Goal: Task Accomplishment & Management: Use online tool/utility

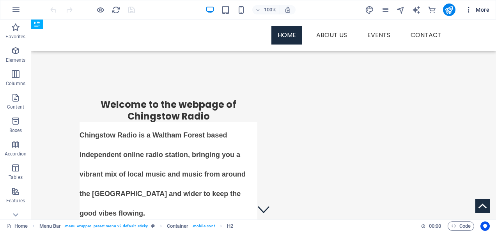
click at [469, 11] on icon "button" at bounding box center [469, 10] width 8 height 8
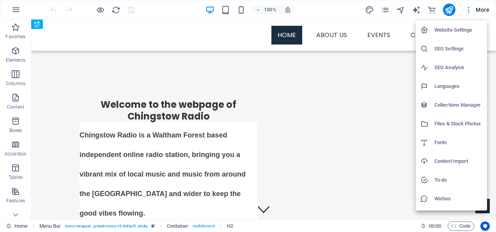
click at [447, 31] on h6 "Website Settings" at bounding box center [458, 29] width 48 height 9
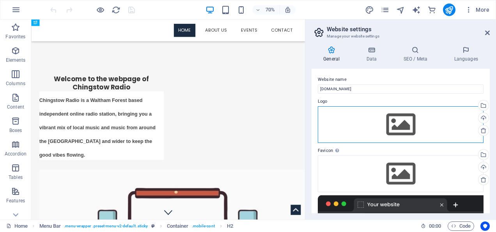
click at [404, 115] on div "Drag files here, click to choose files or select files from Files or our free s…" at bounding box center [401, 124] width 166 height 37
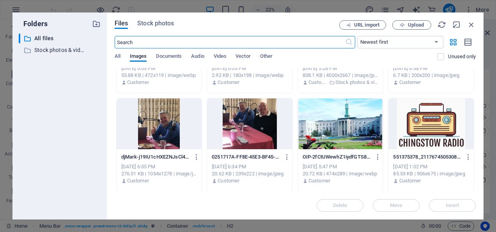
scroll to position [69, 0]
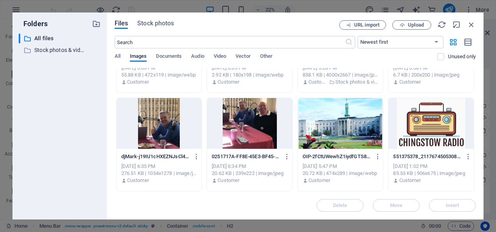
click at [425, 126] on div at bounding box center [430, 123] width 85 height 51
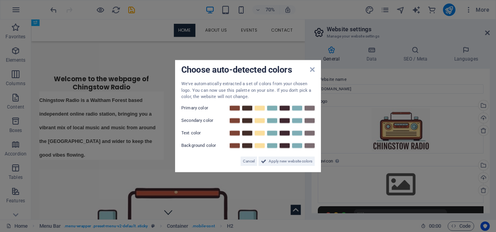
click at [310, 65] on div "Choose auto-detected colors We've automatically extracted a set of colors from …" at bounding box center [248, 116] width 146 height 112
click at [313, 70] on icon at bounding box center [312, 69] width 5 height 6
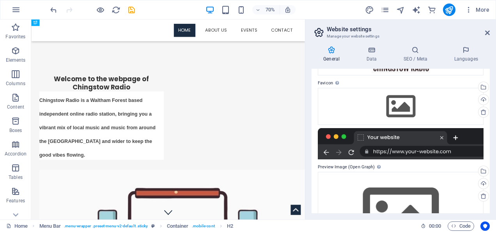
scroll to position [132, 0]
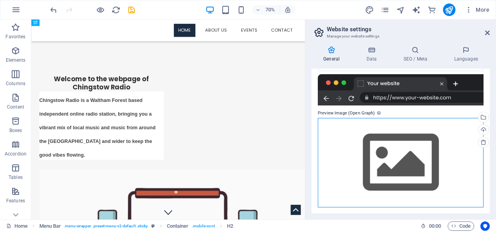
click at [408, 132] on div "Drag files here, click to choose files or select files from Files or our free s…" at bounding box center [401, 162] width 166 height 89
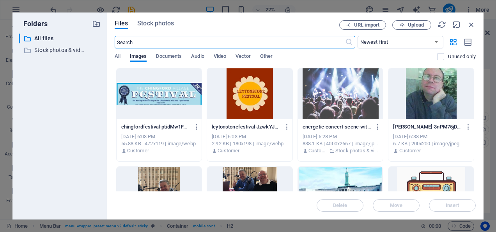
click at [410, 181] on div at bounding box center [430, 191] width 85 height 51
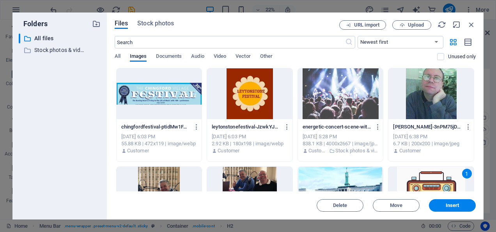
click at [410, 181] on div "1" at bounding box center [430, 191] width 85 height 51
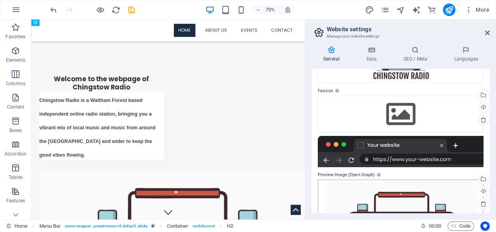
scroll to position [0, 0]
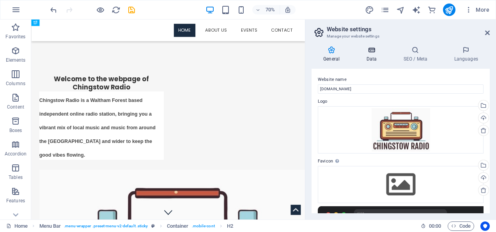
click at [373, 50] on icon at bounding box center [371, 50] width 34 height 8
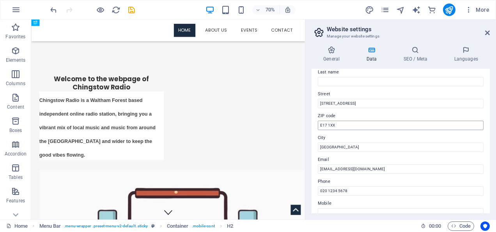
scroll to position [78, 0]
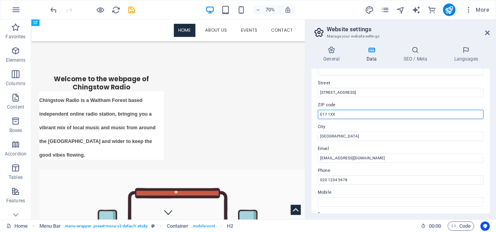
drag, startPoint x: 377, startPoint y: 132, endPoint x: 421, endPoint y: 155, distance: 49.0
drag, startPoint x: 350, startPoint y: 113, endPoint x: 308, endPoint y: 115, distance: 41.7
click at [308, 115] on div "General Data SEO / Meta Languages Website name chingstowradio.co.uk Logo Drag f…" at bounding box center [400, 129] width 191 height 179
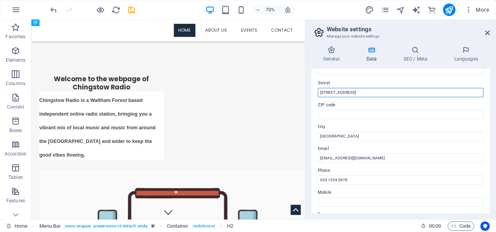
drag, startPoint x: 363, startPoint y: 90, endPoint x: 306, endPoint y: 92, distance: 57.7
click at [306, 92] on aside "Website settings Manage your website settings General Data SEO / Meta Languages…" at bounding box center [400, 119] width 191 height 200
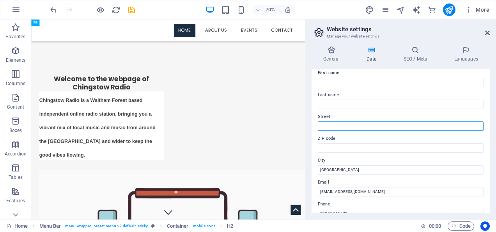
scroll to position [0, 0]
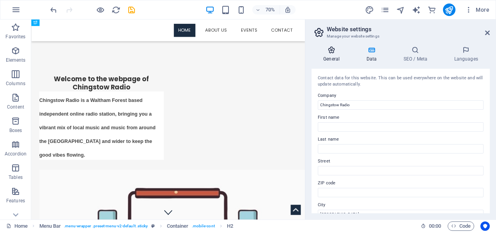
click at [328, 49] on icon at bounding box center [331, 50] width 40 height 8
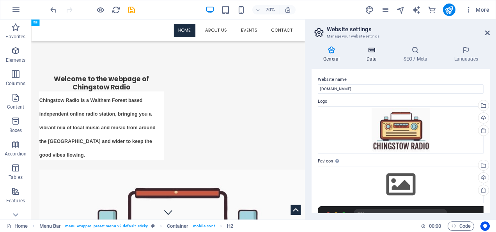
click at [369, 53] on icon at bounding box center [371, 50] width 34 height 8
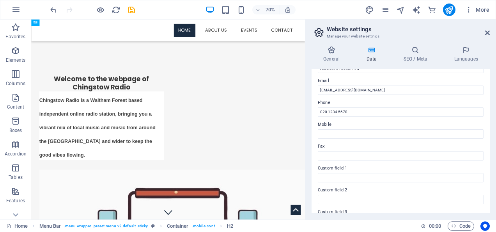
scroll to position [156, 0]
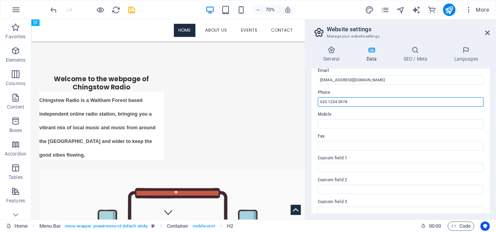
drag, startPoint x: 385, startPoint y: 120, endPoint x: 405, endPoint y: 137, distance: 26.0
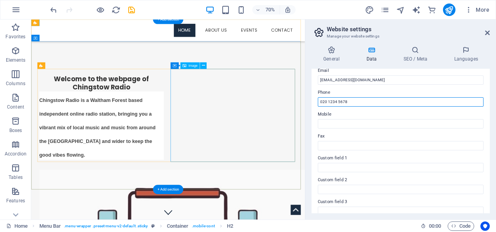
drag, startPoint x: 389, startPoint y: 120, endPoint x: 406, endPoint y: 136, distance: 23.2
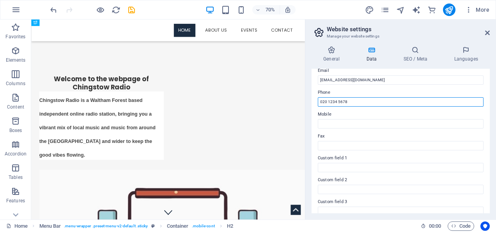
drag, startPoint x: 353, startPoint y: 101, endPoint x: 315, endPoint y: 104, distance: 37.9
click at [315, 104] on div "Contact data for this website. This can be used everywhere on the website and w…" at bounding box center [400, 141] width 178 height 144
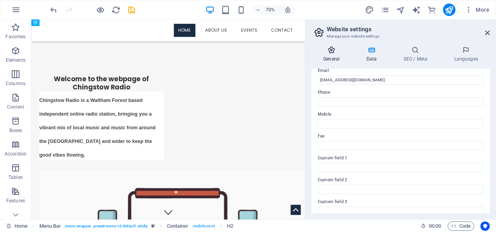
click at [333, 54] on h4 "General" at bounding box center [332, 54] width 43 height 16
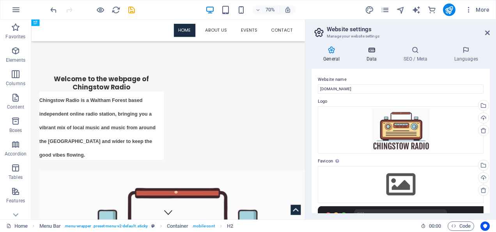
click at [377, 60] on h4 "Data" at bounding box center [372, 54] width 37 height 16
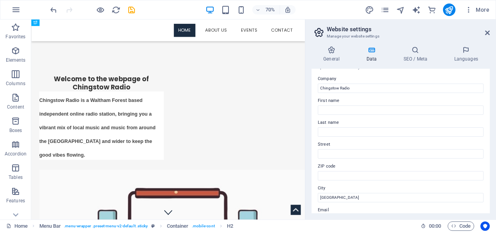
scroll to position [0, 0]
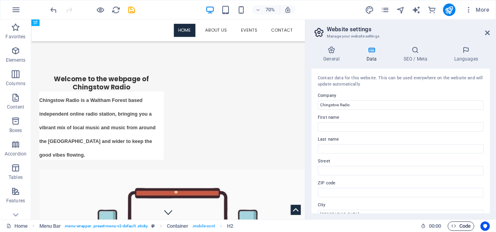
click at [458, 225] on span "Code" at bounding box center [460, 225] width 19 height 9
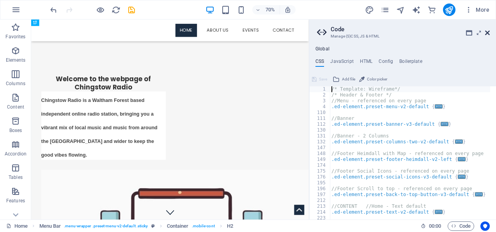
click at [487, 33] on icon at bounding box center [487, 33] width 5 height 6
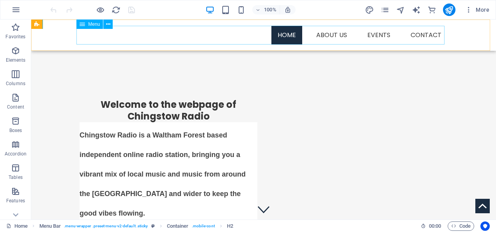
click at [332, 32] on nav "Home About us Events Contact" at bounding box center [264, 35] width 368 height 19
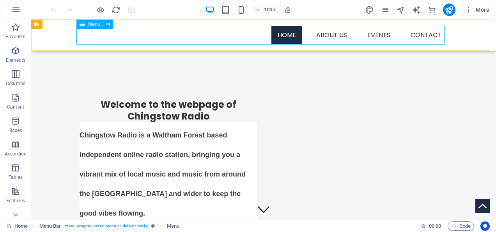
click at [323, 33] on nav "Home About us Events Contact" at bounding box center [264, 35] width 368 height 19
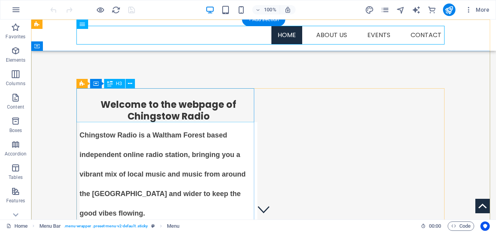
click at [145, 107] on div "​​​​​ Welcome to the webpage of Chingstow Radio" at bounding box center [169, 105] width 178 height 34
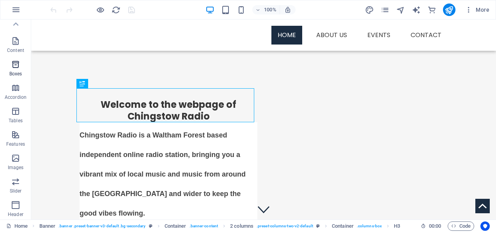
scroll to position [19, 0]
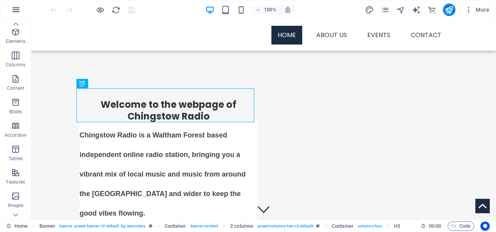
click at [12, 11] on icon "button" at bounding box center [15, 9] width 9 height 9
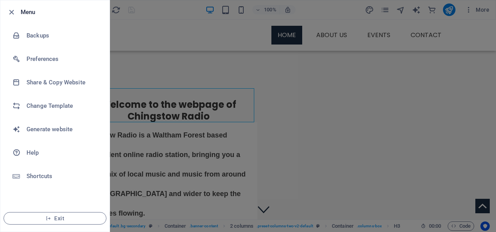
click at [204, 69] on div at bounding box center [248, 116] width 496 height 232
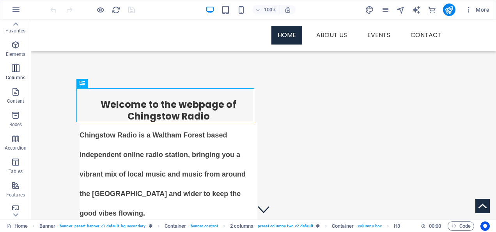
scroll to position [0, 0]
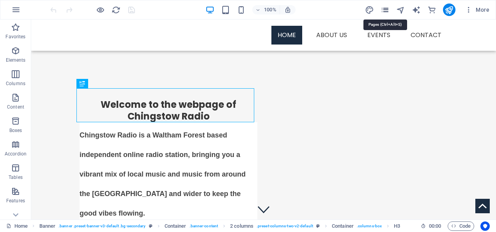
click at [385, 9] on icon "pages" at bounding box center [384, 9] width 9 height 9
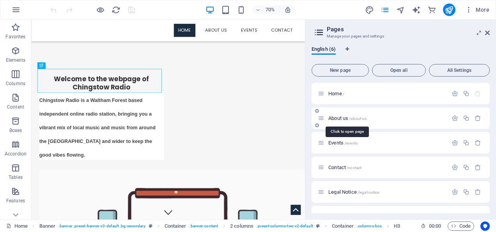
click at [337, 119] on span "About us /about-us" at bounding box center [347, 118] width 38 height 6
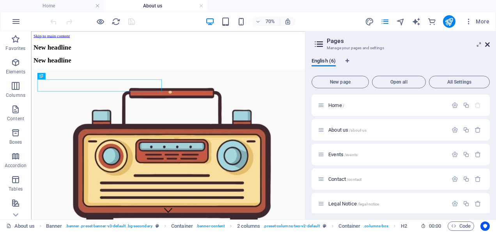
click at [485, 41] on icon at bounding box center [487, 44] width 5 height 6
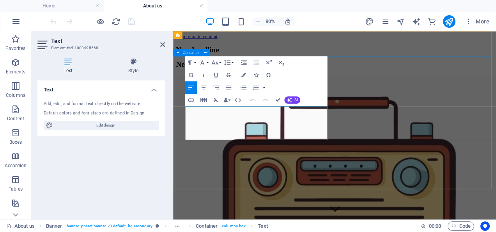
drag, startPoint x: 332, startPoint y: 161, endPoint x: 178, endPoint y: 123, distance: 158.8
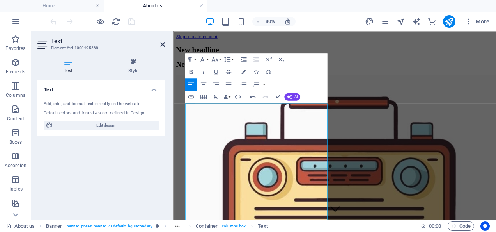
click at [161, 44] on icon at bounding box center [162, 44] width 5 height 6
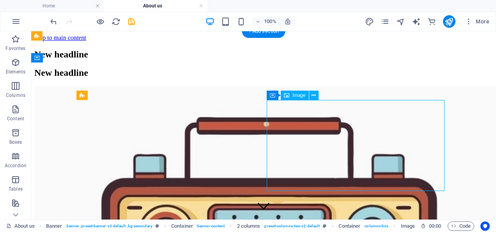
select select "%"
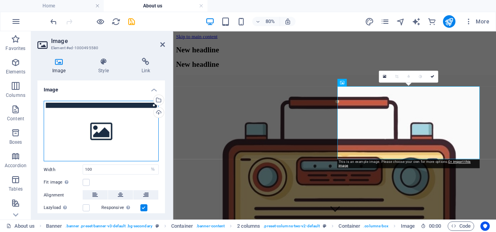
click at [108, 123] on div "Drag files here, click to choose files or select files from Files or our free s…" at bounding box center [101, 131] width 115 height 61
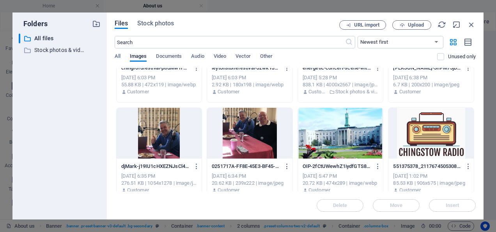
scroll to position [69, 0]
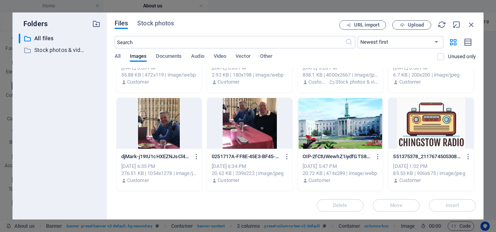
click at [444, 115] on div at bounding box center [430, 123] width 85 height 51
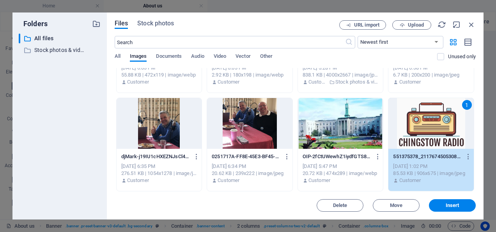
click at [444, 115] on div "1" at bounding box center [430, 123] width 85 height 51
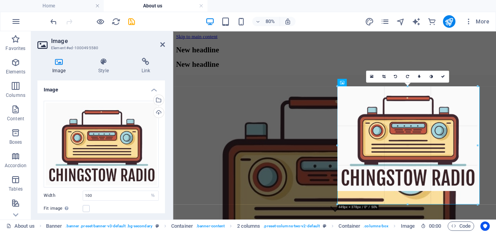
drag, startPoint x: 479, startPoint y: 193, endPoint x: 474, endPoint y: 191, distance: 5.1
type input "449"
select select "px"
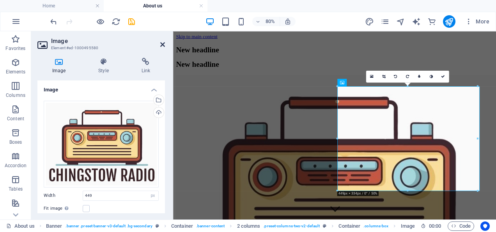
click at [162, 46] on icon at bounding box center [162, 44] width 5 height 6
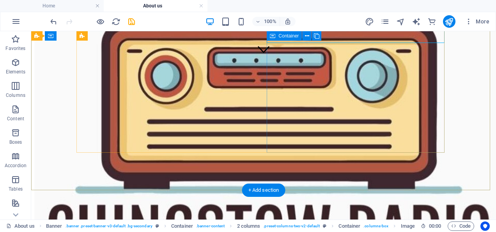
scroll to position [195, 0]
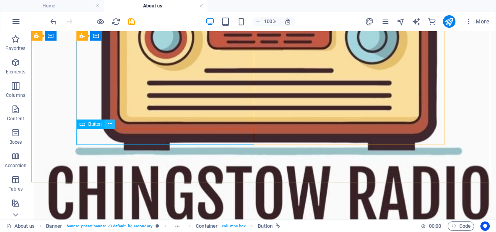
click at [108, 123] on icon at bounding box center [110, 124] width 4 height 8
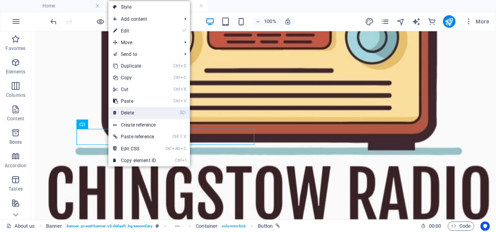
click at [123, 112] on link "⌦ Delete" at bounding box center [134, 113] width 52 height 12
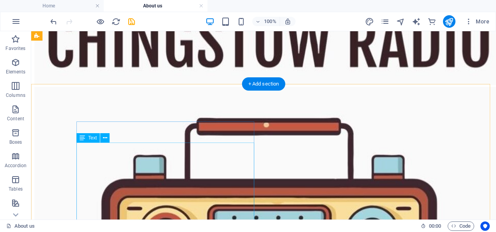
scroll to position [273, 0]
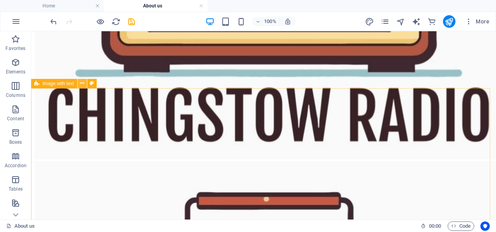
click at [81, 81] on icon at bounding box center [82, 83] width 4 height 8
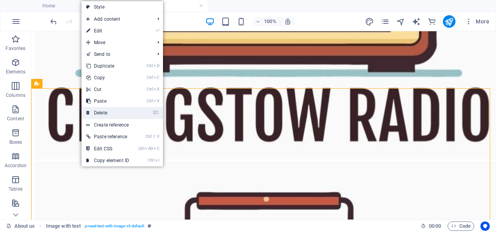
click at [106, 110] on link "⌦ Delete" at bounding box center [107, 113] width 52 height 12
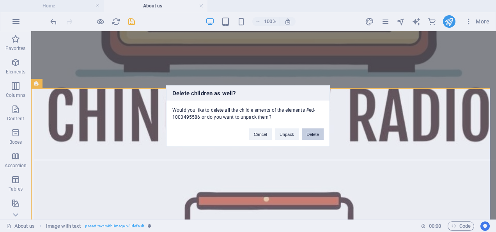
click at [306, 133] on button "Delete" at bounding box center [313, 134] width 22 height 12
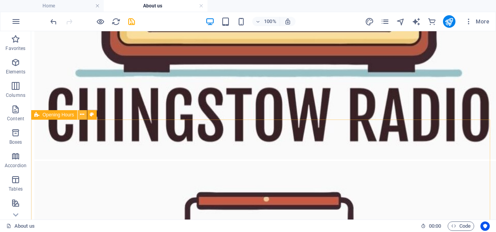
click at [81, 110] on button at bounding box center [82, 114] width 9 height 9
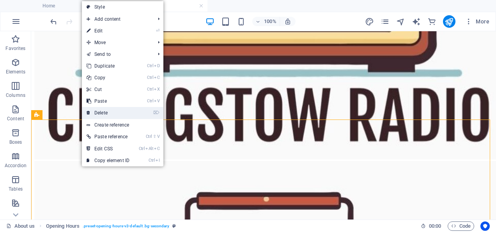
click at [106, 113] on link "⌦ Delete" at bounding box center [108, 113] width 52 height 12
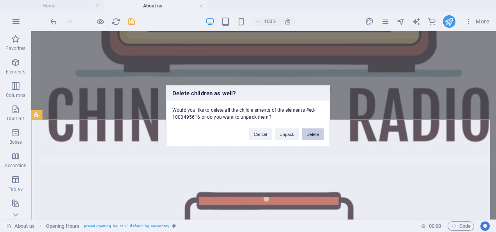
click at [309, 132] on button "Delete" at bounding box center [313, 134] width 22 height 12
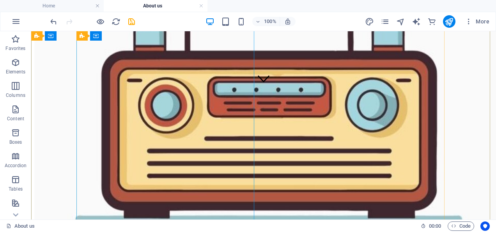
scroll to position [234, 0]
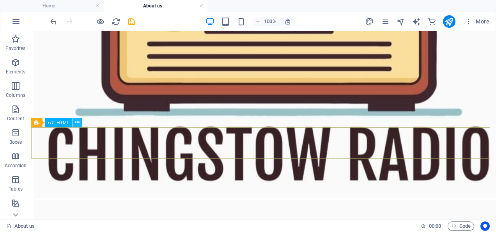
click at [76, 119] on icon at bounding box center [77, 122] width 4 height 8
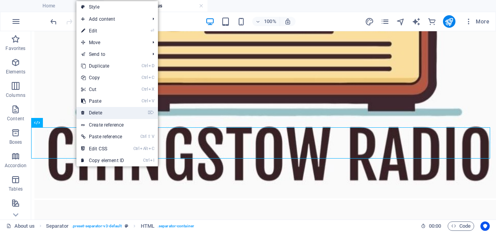
click at [99, 112] on link "⌦ Delete" at bounding box center [102, 113] width 52 height 12
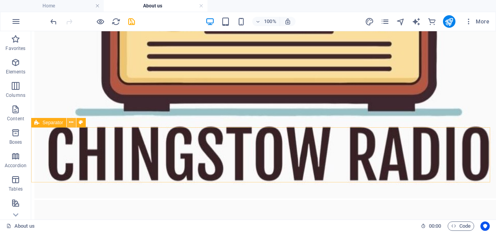
click at [72, 119] on icon at bounding box center [71, 122] width 4 height 8
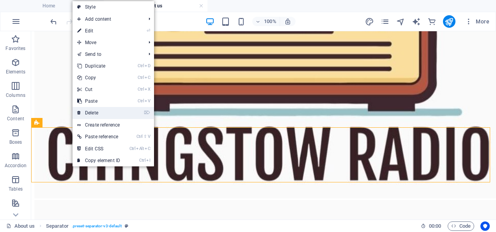
click at [90, 113] on link "⌦ Delete" at bounding box center [99, 113] width 52 height 12
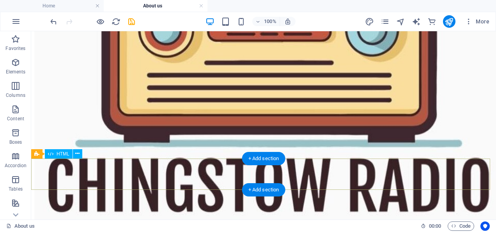
scroll to position [320, 0]
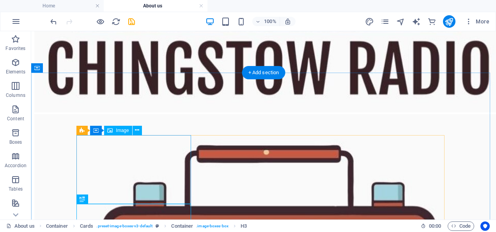
scroll to position [398, 0]
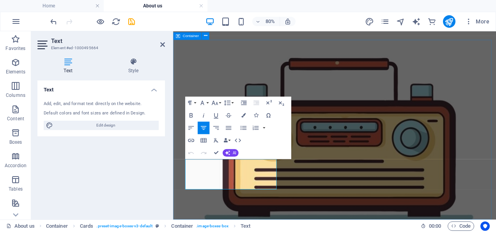
drag, startPoint x: 286, startPoint y: 220, endPoint x: 177, endPoint y: 192, distance: 112.8
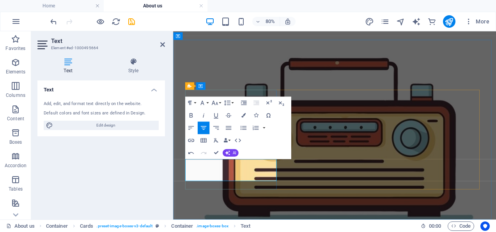
drag, startPoint x: 276, startPoint y: 205, endPoint x: 199, endPoint y: 181, distance: 81.0
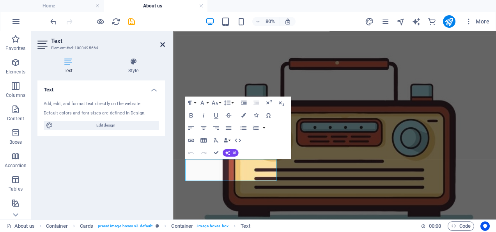
click at [164, 44] on icon at bounding box center [162, 44] width 5 height 6
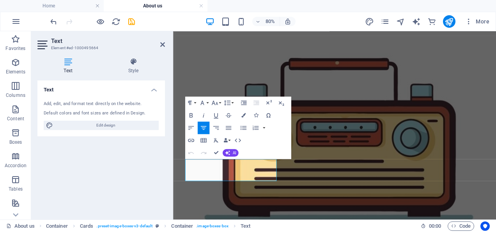
drag, startPoint x: 284, startPoint y: 136, endPoint x: 288, endPoint y: 134, distance: 4.7
click at [288, 134] on div "Paragraph Format Normal Heading 1 Heading 2 Heading 3 Heading 4 Heading 5 Headi…" at bounding box center [238, 127] width 106 height 62
drag, startPoint x: 171, startPoint y: 136, endPoint x: 101, endPoint y: 137, distance: 69.8
click at [102, 137] on aside "Text Element #ed-1000495664 Text Style Text Add, edit, and format text directly…" at bounding box center [102, 125] width 142 height 188
click at [173, 135] on iframe at bounding box center [334, 125] width 323 height 188
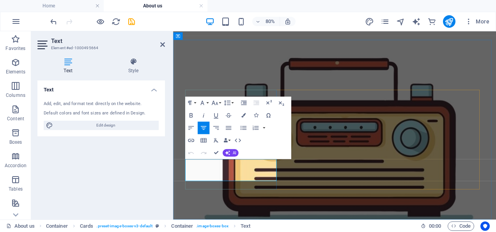
drag, startPoint x: 273, startPoint y: 209, endPoint x: 212, endPoint y: 177, distance: 68.4
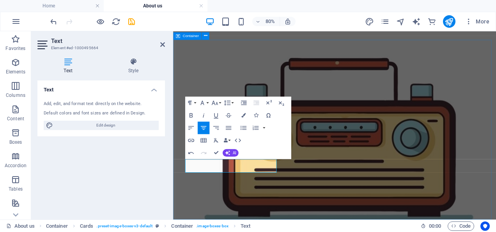
drag, startPoint x: 262, startPoint y: 242, endPoint x: 387, endPoint y: 200, distance: 131.7
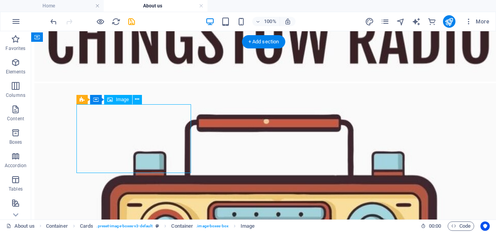
select select "%"
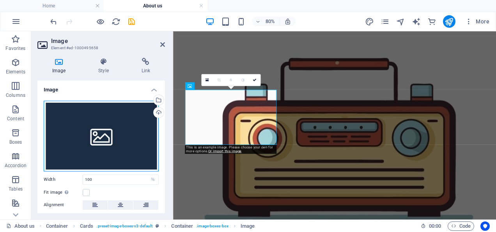
click at [133, 139] on div "Drag files here, click to choose files or select files from Files or our free s…" at bounding box center [101, 136] width 115 height 71
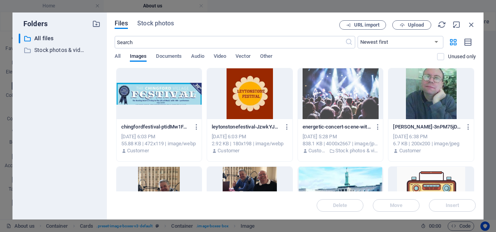
click at [133, 139] on div "Oct 2, 2025 6:03 PM" at bounding box center [159, 136] width 76 height 7
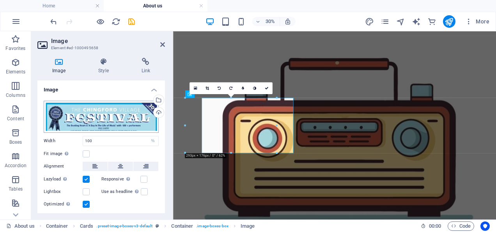
scroll to position [340, 0]
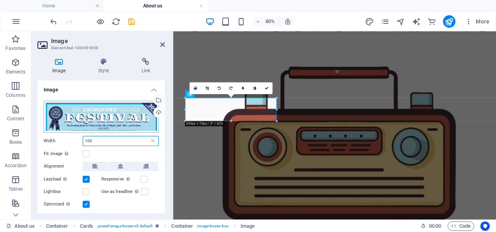
click at [135, 138] on input "100" at bounding box center [120, 140] width 75 height 9
click at [140, 119] on div "Drag files here, click to choose files or select files from Files or our free s…" at bounding box center [101, 117] width 115 height 32
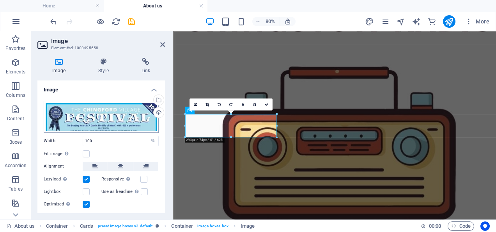
scroll to position [320, 0]
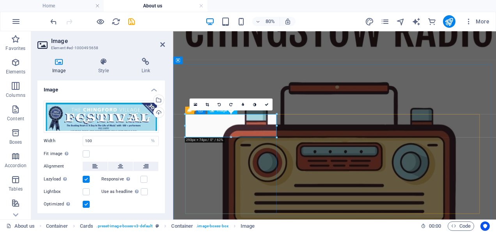
click at [161, 42] on icon at bounding box center [162, 44] width 5 height 6
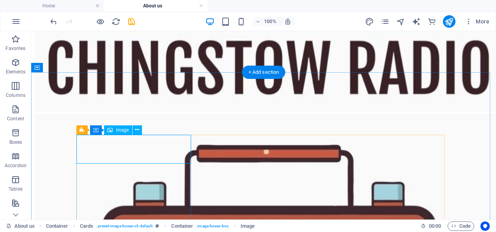
select select "%"
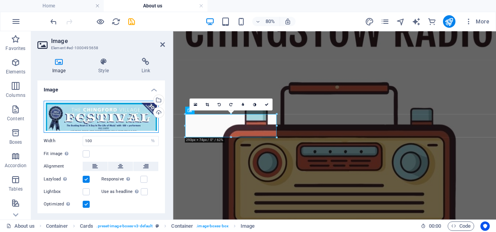
click at [118, 119] on div "Drag files here, click to choose files or select files from Files or our free s…" at bounding box center [101, 117] width 115 height 32
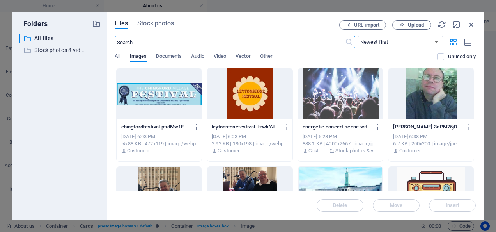
scroll to position [0, 0]
click at [118, 119] on div "chingfordfestival-ptidMw1FAE3KHLlWt9z7Iw.jpg chingfordfestival-ptidMw1FAE3KHLlW…" at bounding box center [159, 139] width 85 height 40
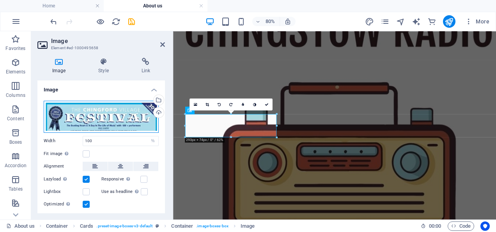
click at [118, 119] on div "Drag files here, click to choose files or select files from Files or our free s…" at bounding box center [101, 117] width 115 height 32
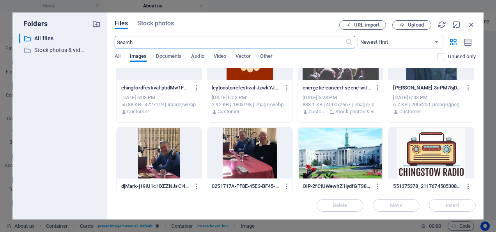
scroll to position [69, 0]
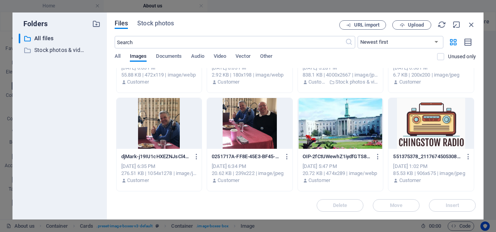
click at [156, 125] on div at bounding box center [159, 123] width 85 height 51
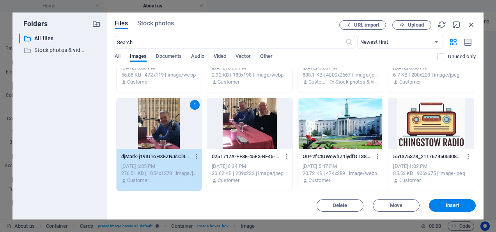
click at [156, 125] on div "1" at bounding box center [159, 123] width 85 height 51
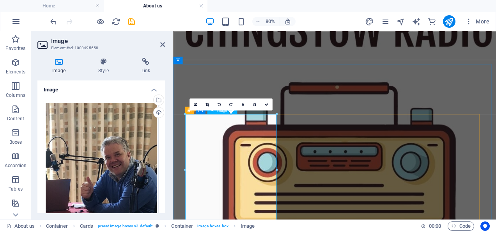
scroll to position [398, 0]
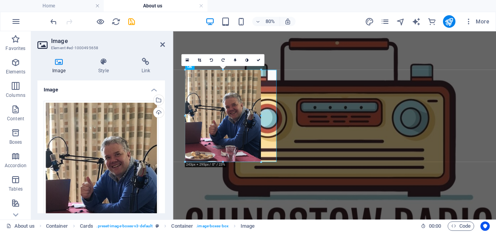
drag, startPoint x: 277, startPoint y: 162, endPoint x: 76, endPoint y: 129, distance: 203.8
type input "242"
select select "px"
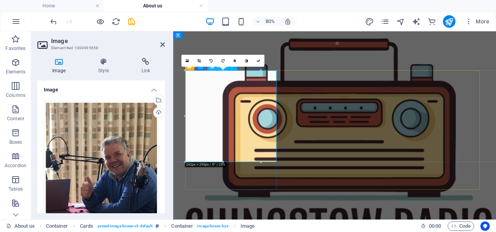
scroll to position [375, 0]
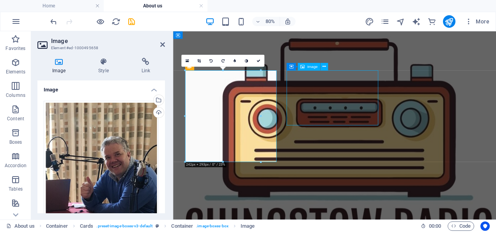
select select "%"
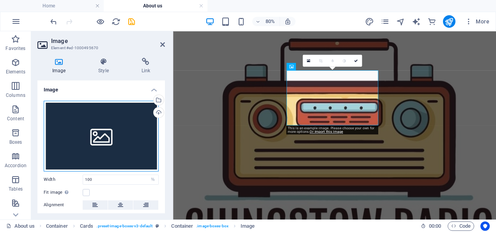
click at [87, 142] on div "Drag files here, click to choose files or select files from Files or our free s…" at bounding box center [101, 136] width 115 height 71
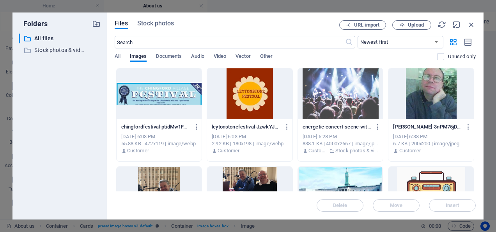
click at [440, 95] on div at bounding box center [430, 93] width 85 height 51
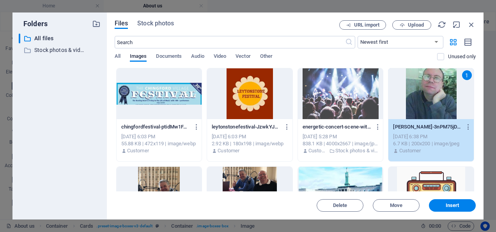
click at [440, 95] on div "1" at bounding box center [430, 93] width 85 height 51
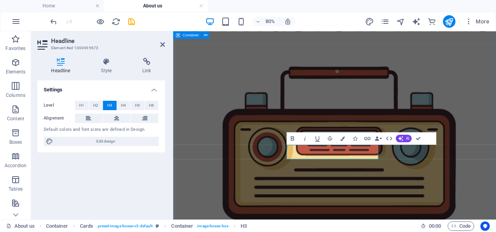
scroll to position [396, 0]
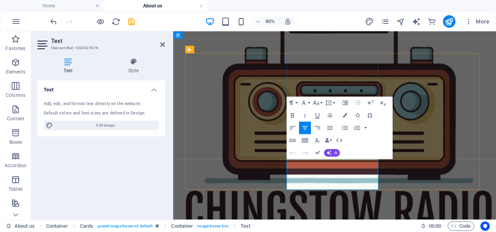
drag, startPoint x: 410, startPoint y: 219, endPoint x: 318, endPoint y: 199, distance: 94.1
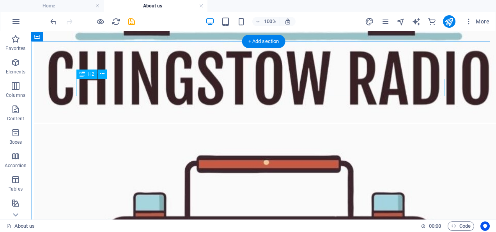
scroll to position [351, 0]
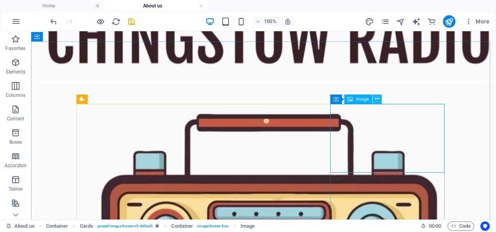
click at [380, 98] on button at bounding box center [376, 98] width 9 height 9
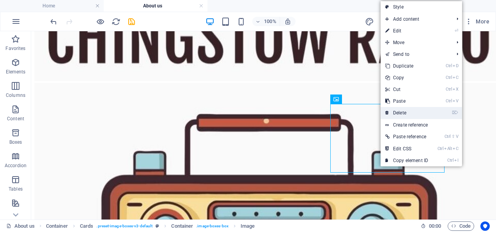
click at [398, 113] on link "⌦ Delete" at bounding box center [406, 113] width 52 height 12
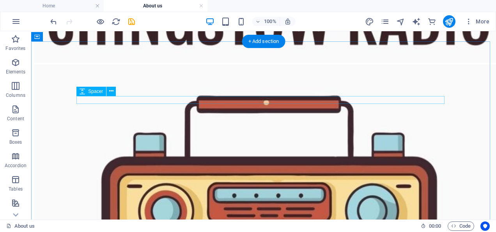
scroll to position [390, 0]
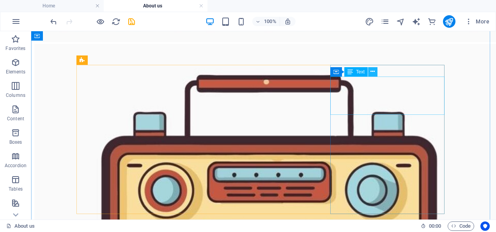
click at [372, 71] on icon at bounding box center [372, 71] width 4 height 8
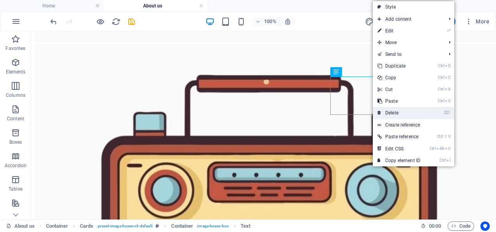
click at [389, 111] on link "⌦ Delete" at bounding box center [399, 113] width 52 height 12
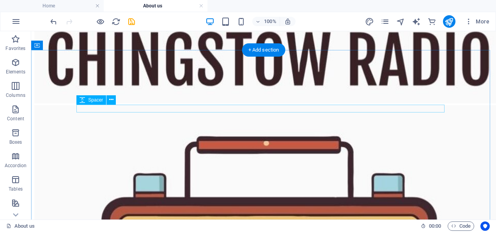
scroll to position [312, 0]
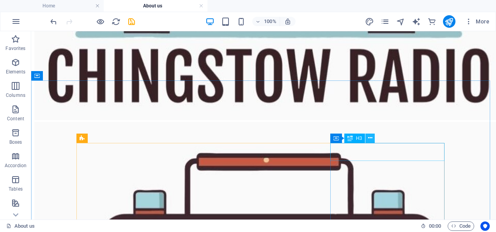
click at [370, 136] on icon at bounding box center [370, 138] width 4 height 8
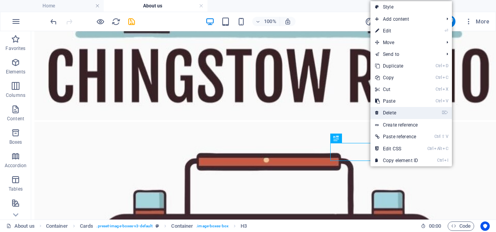
click at [387, 112] on link "⌦ Delete" at bounding box center [396, 113] width 52 height 12
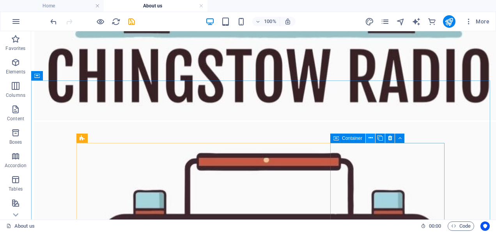
click at [368, 137] on icon at bounding box center [370, 138] width 4 height 8
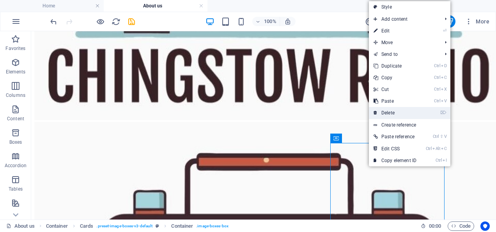
click at [384, 112] on link "⌦ Delete" at bounding box center [395, 113] width 52 height 12
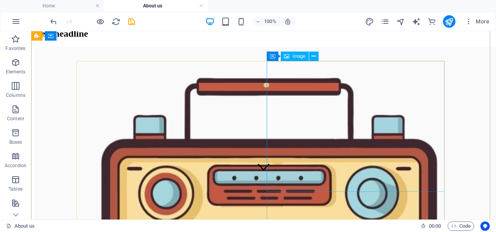
scroll to position [0, 0]
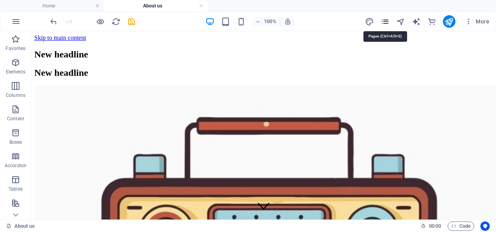
click at [385, 23] on icon "pages" at bounding box center [384, 21] width 9 height 9
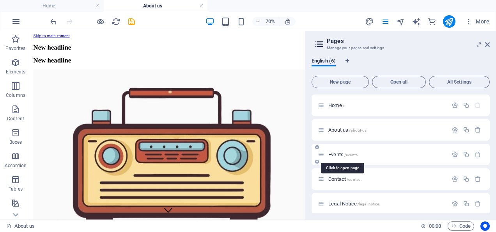
click at [335, 155] on span "Events /events" at bounding box center [342, 154] width 29 height 6
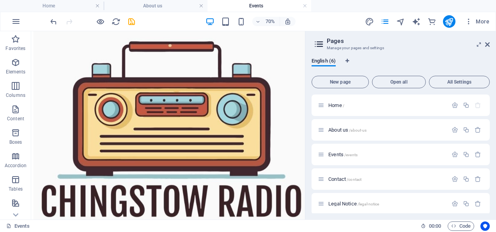
scroll to position [78, 0]
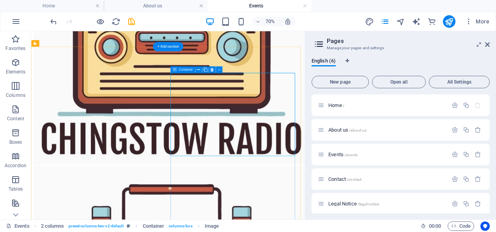
scroll to position [156, 0]
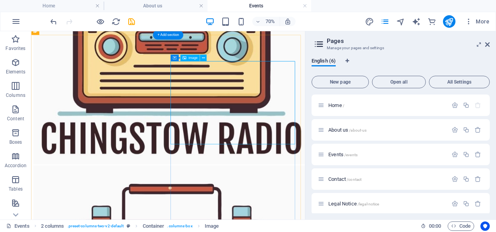
click at [202, 56] on icon at bounding box center [203, 58] width 3 height 6
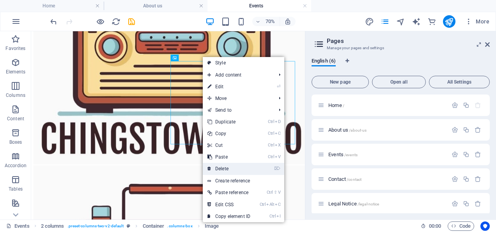
click at [220, 165] on link "⌦ Delete" at bounding box center [229, 169] width 52 height 12
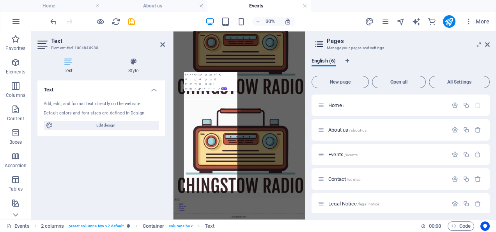
scroll to position [0, 0]
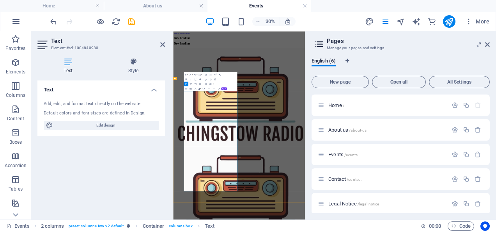
drag, startPoint x: 209, startPoint y: 254, endPoint x: 371, endPoint y: 550, distance: 337.6
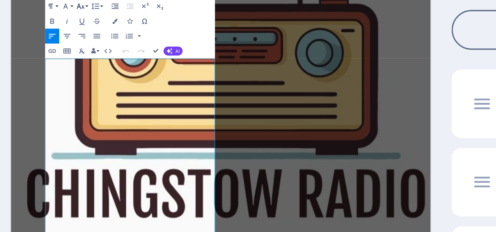
click at [197, 74] on button "Font Size" at bounding box center [195, 74] width 4 height 5
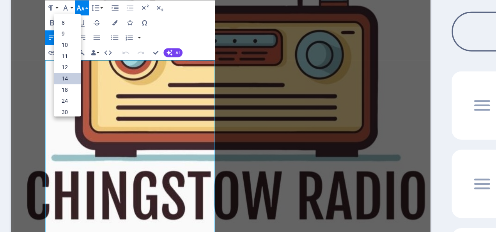
click at [190, 95] on link "14" at bounding box center [191, 97] width 9 height 4
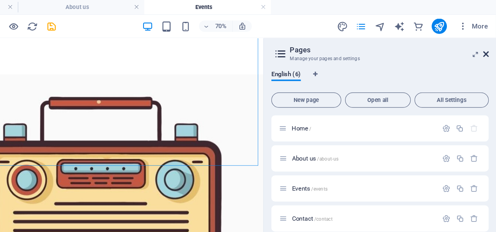
click at [489, 42] on icon at bounding box center [487, 44] width 5 height 6
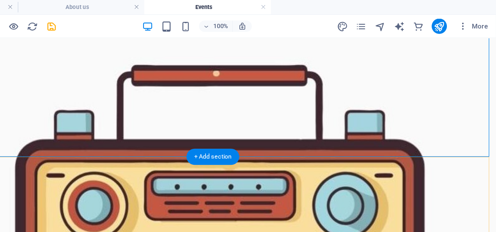
scroll to position [128, 0]
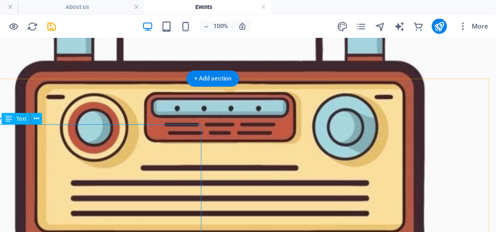
click at [117, 96] on icon at bounding box center [119, 97] width 4 height 8
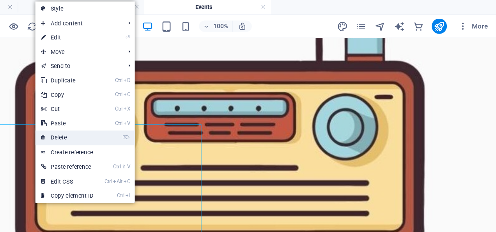
click at [135, 108] on link "⌦ Delete" at bounding box center [144, 113] width 52 height 12
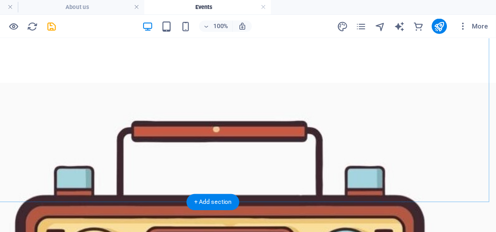
scroll to position [7, 0]
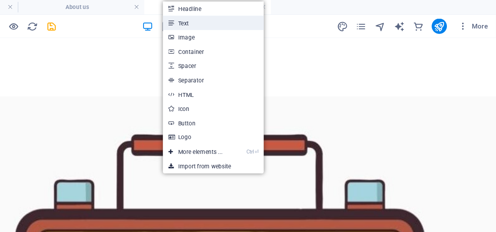
click at [243, 19] on link "Text" at bounding box center [264, 19] width 83 height 12
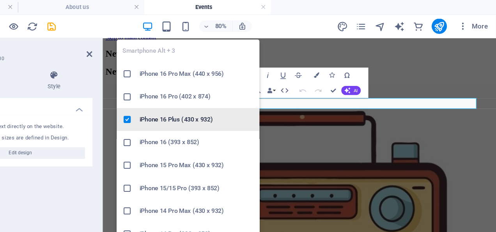
click at [235, 96] on h6 "iPhone 16 Plus (430 x 932)" at bounding box center [251, 97] width 94 height 9
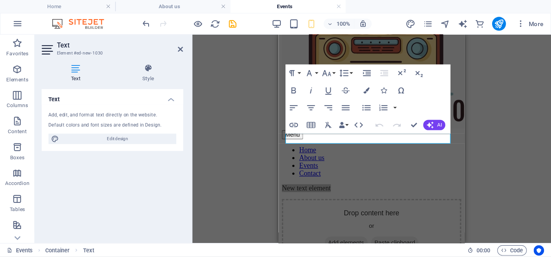
scroll to position [221, 0]
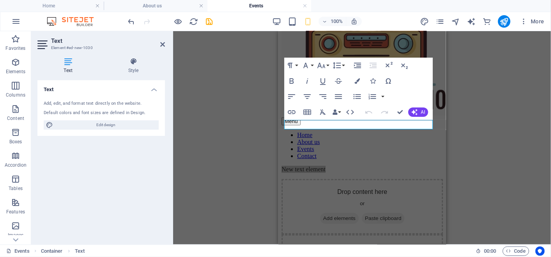
click at [237, 150] on div "2 columns Image Container Text Container Placeholder Container Container Placeh…" at bounding box center [362, 138] width 378 height 214
click at [277, 157] on div "2 columns Image Container Text Container Placeholder Container Container Placeh…" at bounding box center [362, 138] width 378 height 214
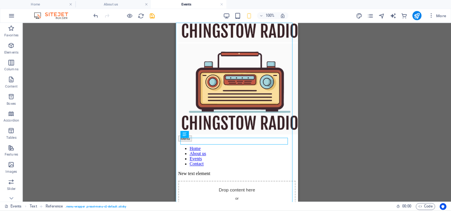
scroll to position [153, 0]
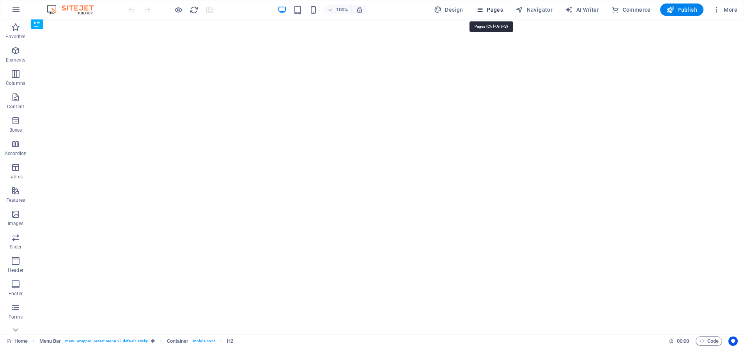
click at [487, 4] on button "Pages" at bounding box center [489, 10] width 34 height 12
